Goal: Obtain resource: Download file/media

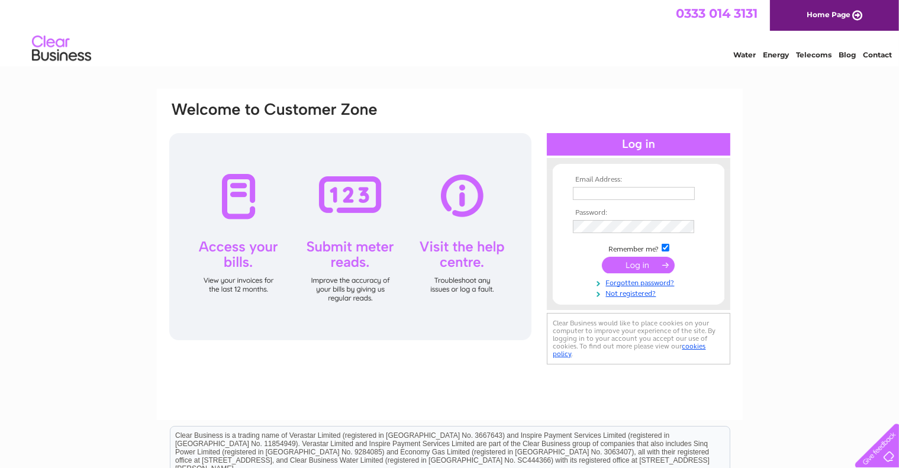
type input "[EMAIL_ADDRESS][DOMAIN_NAME]"
click at [641, 261] on input "submit" at bounding box center [638, 265] width 73 height 17
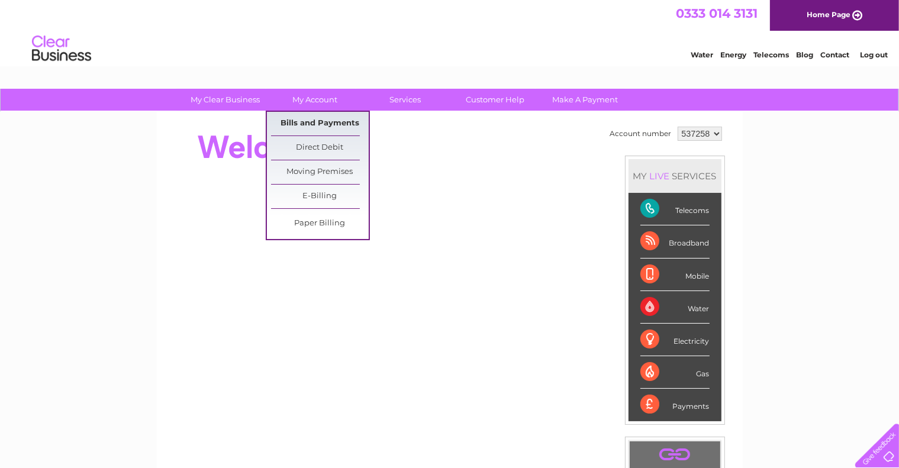
click at [309, 125] on link "Bills and Payments" at bounding box center [320, 124] width 98 height 24
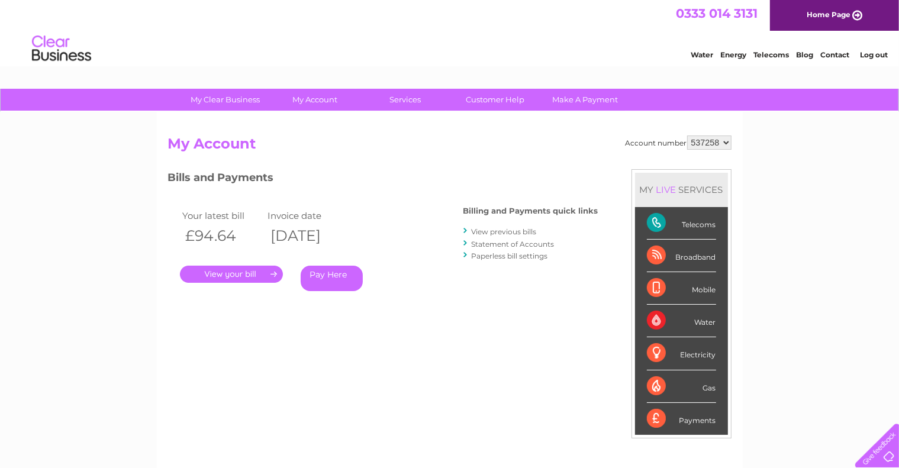
click at [230, 275] on link "." at bounding box center [231, 274] width 103 height 17
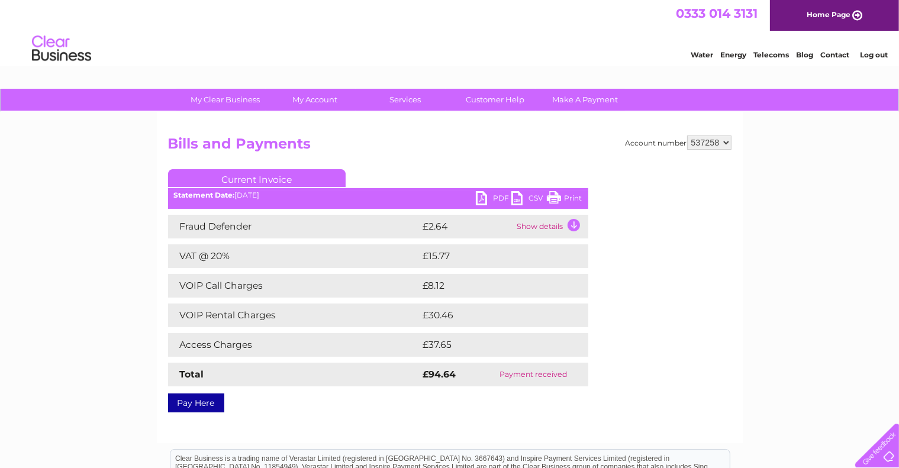
click at [584, 197] on div "PDF CSV Print" at bounding box center [532, 199] width 112 height 17
click at [579, 199] on link "Print" at bounding box center [565, 199] width 36 height 17
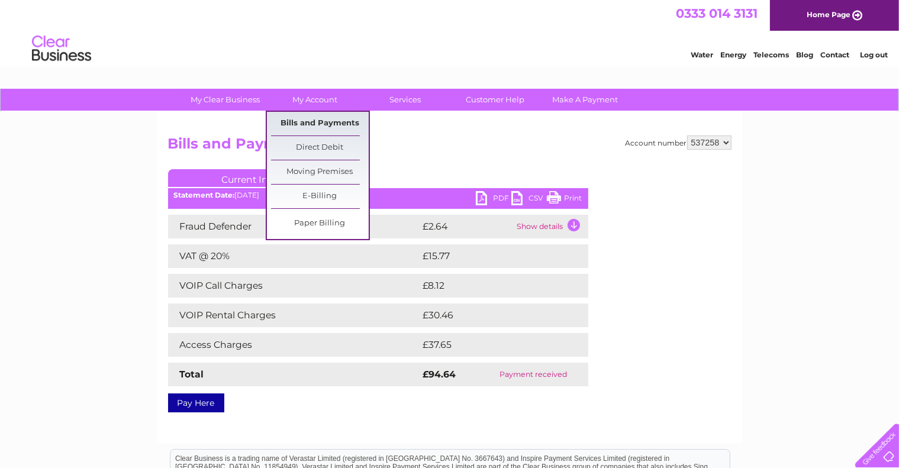
click at [307, 127] on link "Bills and Payments" at bounding box center [320, 124] width 98 height 24
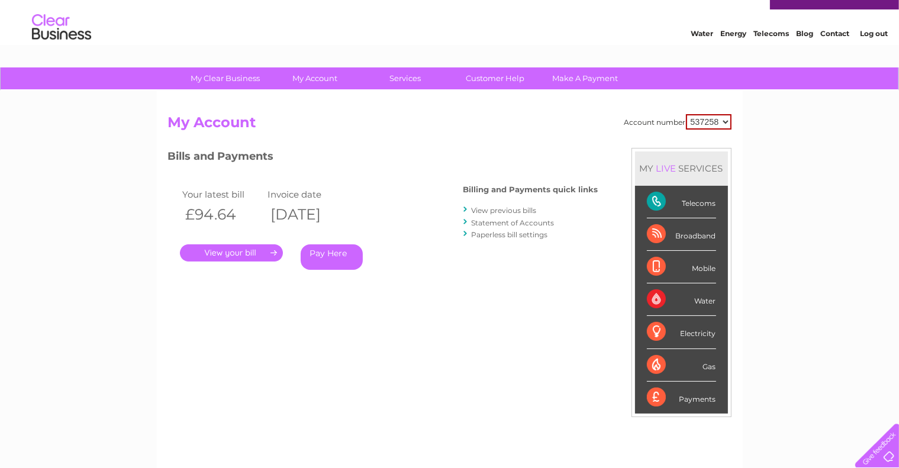
scroll to position [21, 0]
click at [497, 212] on link "View previous bills" at bounding box center [504, 210] width 65 height 9
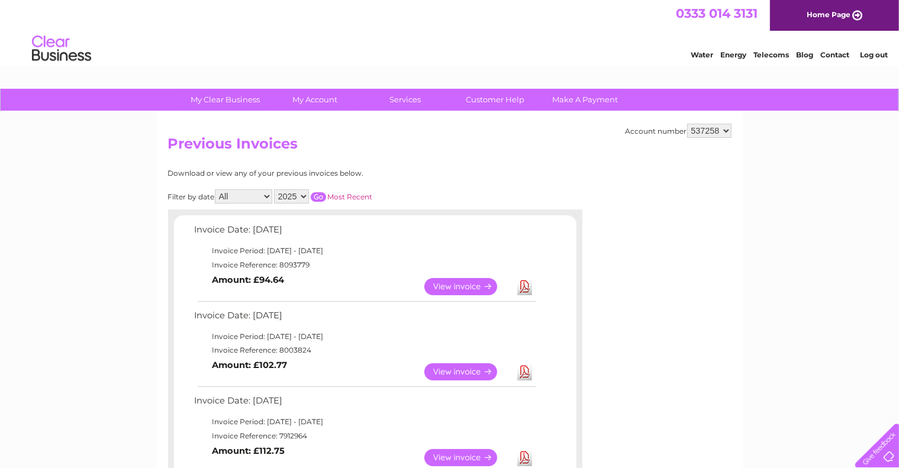
click at [460, 372] on link "View" at bounding box center [467, 371] width 87 height 17
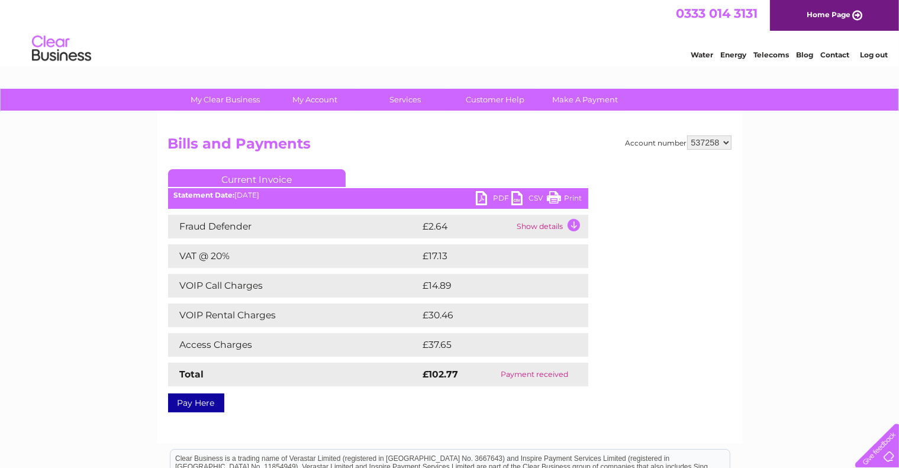
click at [574, 199] on link "Print" at bounding box center [565, 199] width 36 height 17
